Goal: Task Accomplishment & Management: Complete application form

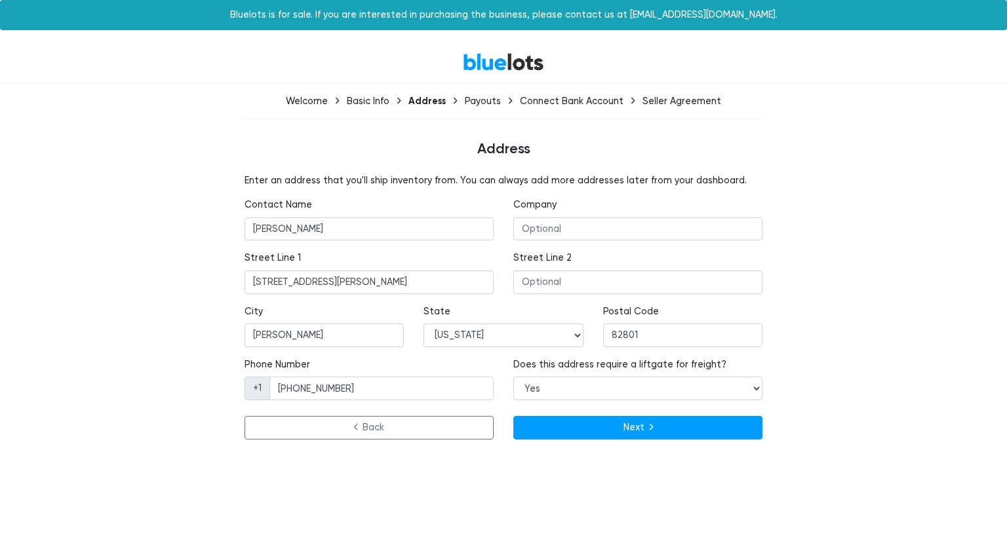
select select "WY"
select select "true"
click at [374, 281] on input "30 N Gould St" at bounding box center [368, 283] width 249 height 24
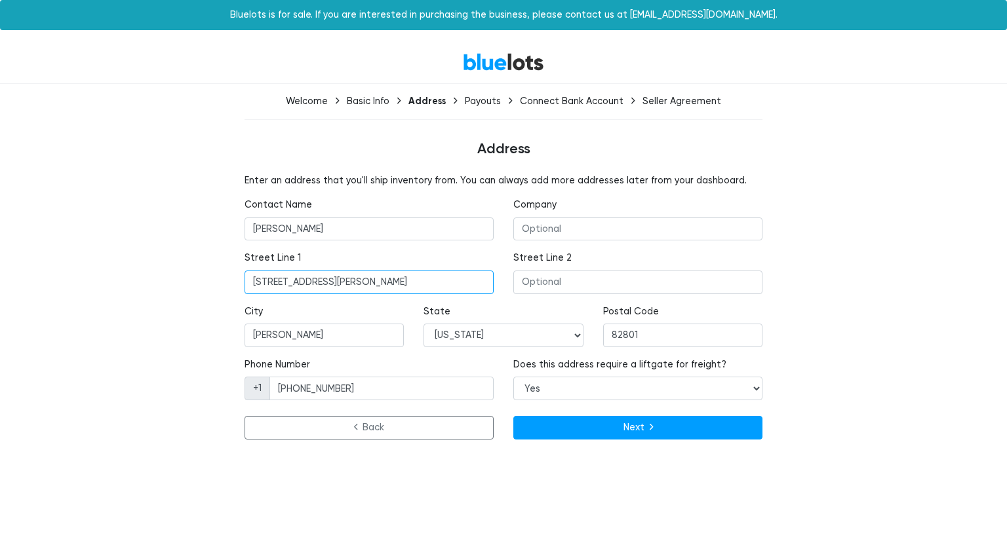
click at [374, 281] on input "30 N Gould St" at bounding box center [368, 283] width 249 height 24
paste input "2640 Northridge Dr NW"
type input "2640 Northridge Dr NW"
click at [352, 336] on input "Sheridan" at bounding box center [323, 336] width 159 height 24
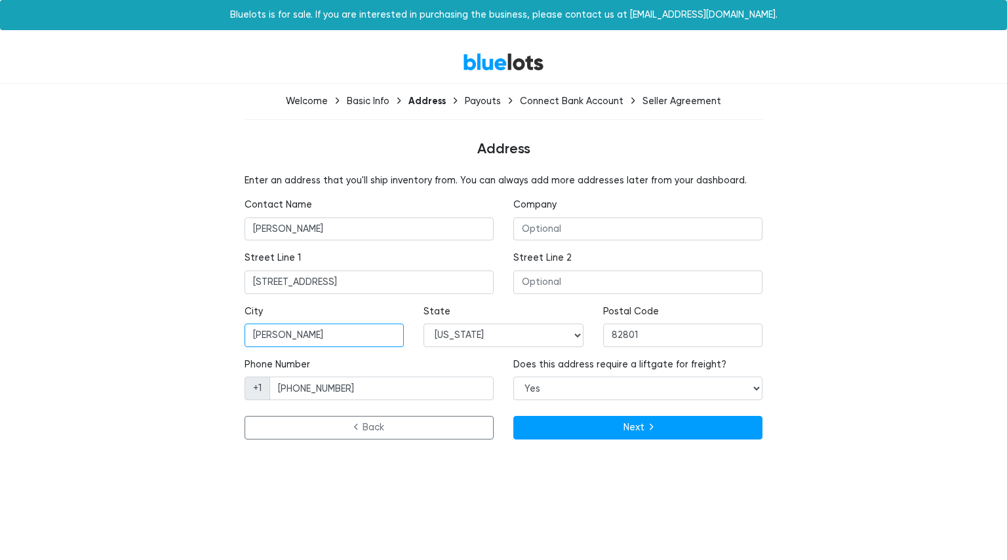
click at [352, 336] on input "Sheridan" at bounding box center [323, 336] width 159 height 24
paste input "Grand Rapids"
type input "Grand Rapids"
click at [467, 340] on select "-- Alabama Alaska Arizona Arkansas California Colorado Connecticut Delaware Dis…" at bounding box center [502, 336] width 159 height 24
select select "MI"
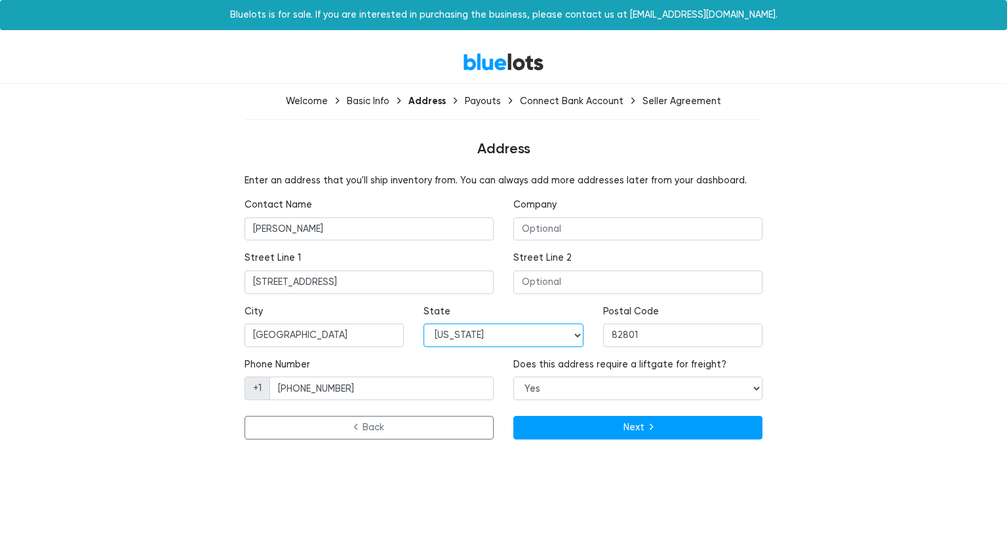
click at [423, 324] on select "-- Alabama Alaska Arizona Arkansas California Colorado Connecticut Delaware Dis…" at bounding box center [502, 336] width 159 height 24
click at [637, 336] on input "82801" at bounding box center [682, 336] width 159 height 24
paste input "49544"
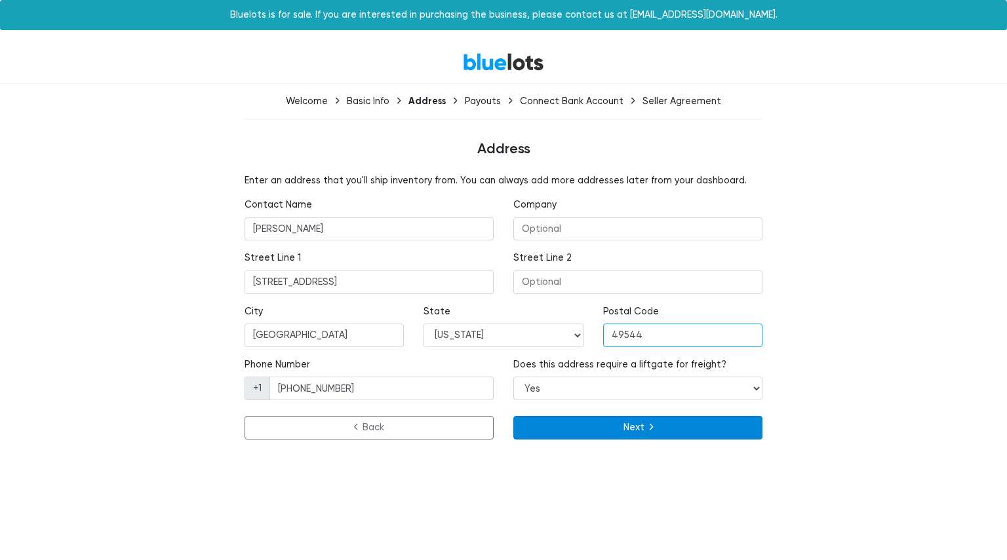
type input "49544"
click at [559, 425] on button "Next" at bounding box center [637, 428] width 249 height 24
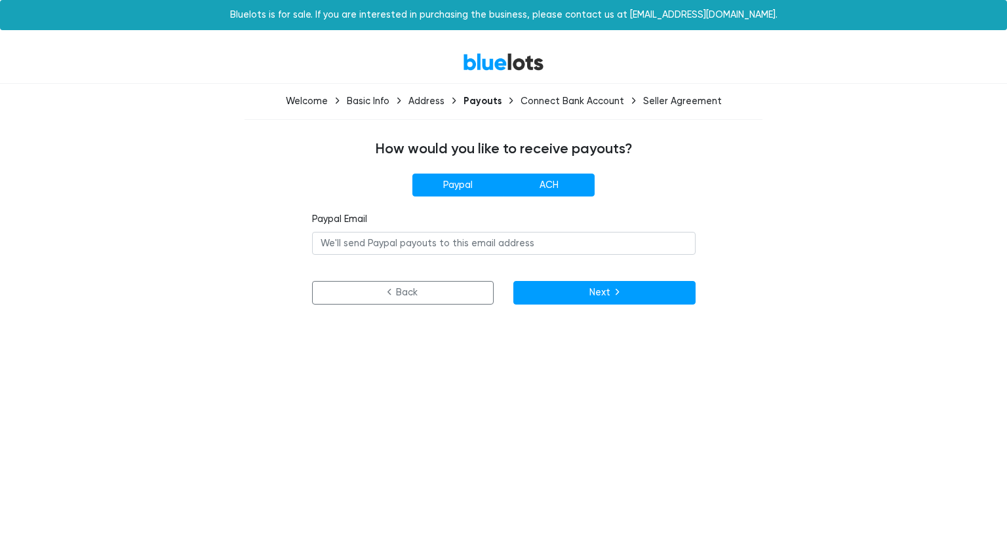
click at [572, 194] on label "ACH" at bounding box center [548, 186] width 91 height 24
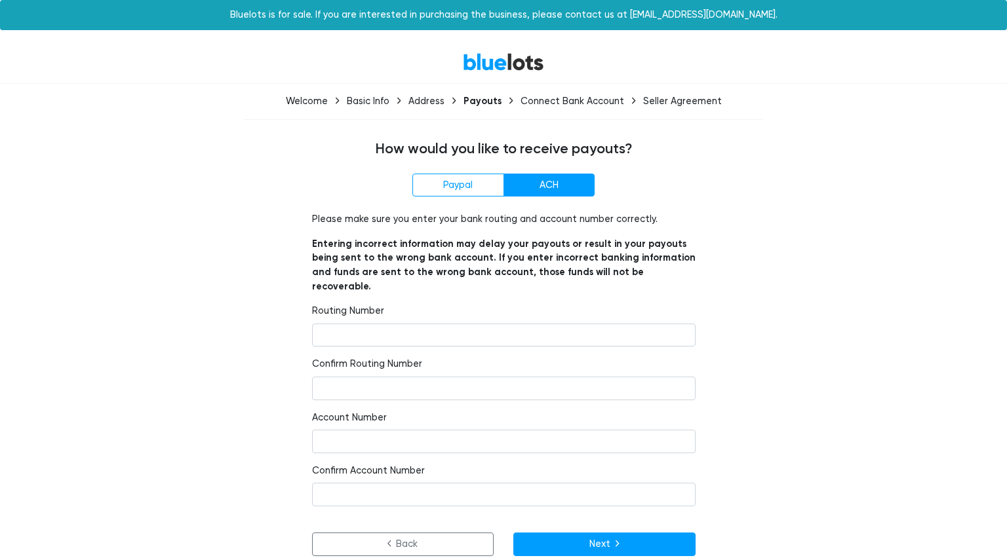
radio input"] "true"
click at [471, 324] on input "number" at bounding box center [503, 336] width 383 height 24
type input "091311229"
click at [411, 377] on input "number" at bounding box center [503, 389] width 383 height 24
type input "091311229"
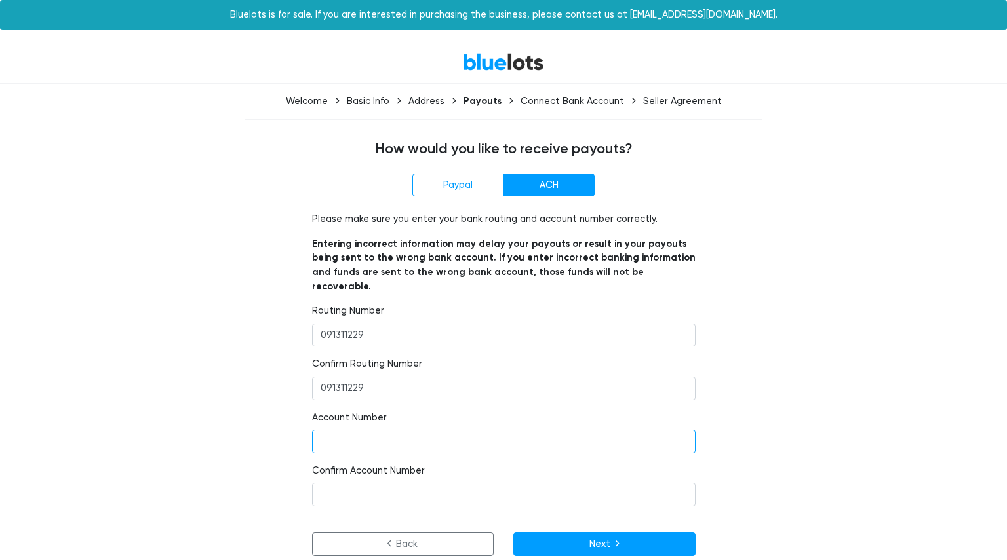
click at [397, 430] on input "number" at bounding box center [503, 442] width 383 height 24
type input "202404922991"
click at [384, 483] on input "number" at bounding box center [503, 495] width 383 height 24
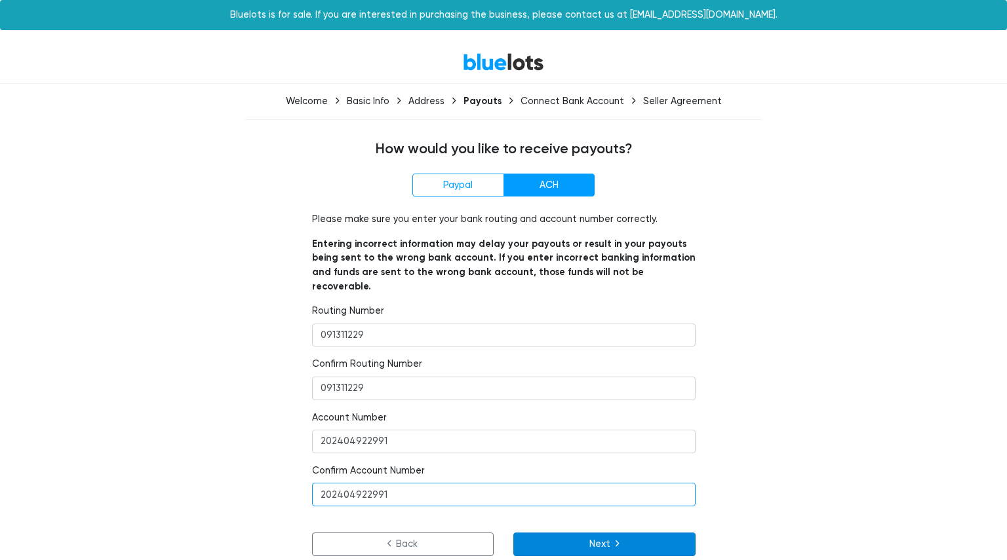
type input "202404922991"
click at [556, 533] on button "Next" at bounding box center [604, 545] width 182 height 24
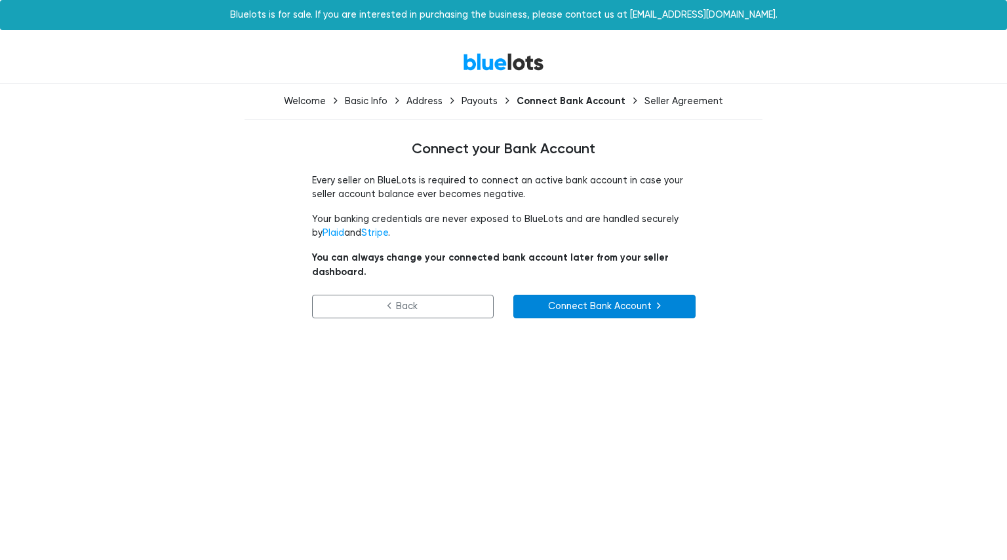
click at [558, 295] on link "Connect Bank Account" at bounding box center [604, 307] width 182 height 24
click at [665, 102] on div "Seller Agreement" at bounding box center [683, 101] width 79 height 11
click at [601, 298] on link "Connect Bank Account" at bounding box center [604, 307] width 182 height 24
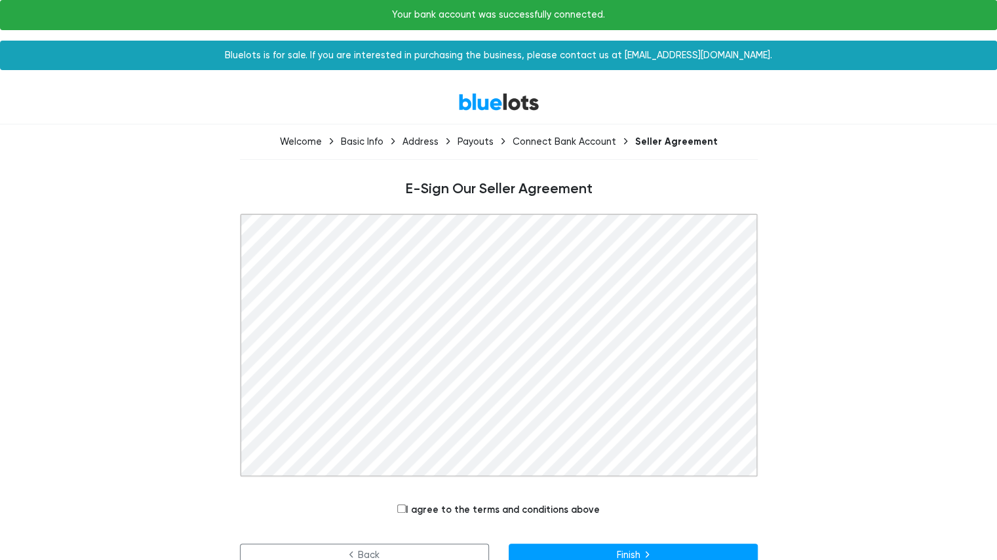
click at [485, 500] on div "I agree to the terms and conditions above" at bounding box center [499, 513] width 518 height 41
click at [486, 512] on label "I agree to the terms and conditions above" at bounding box center [498, 510] width 203 height 14
click at [406, 512] on input "I agree to the terms and conditions above" at bounding box center [401, 509] width 9 height 9
checkbox input "true"
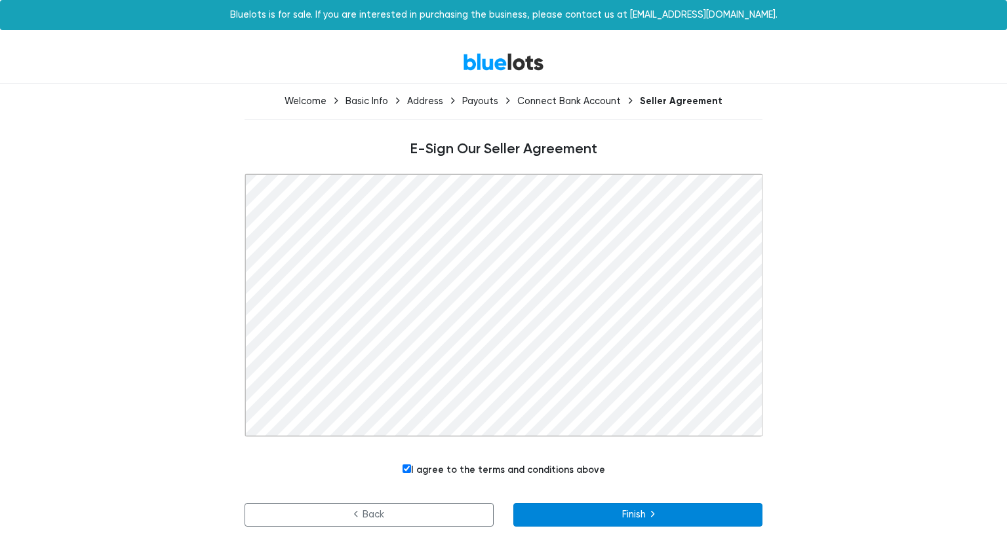
click at [661, 516] on button "Finish" at bounding box center [637, 515] width 249 height 24
